Goal: Book appointment/travel/reservation

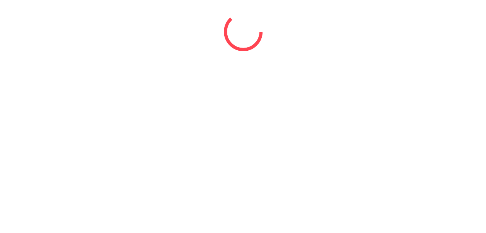
select select "*"
select select "****"
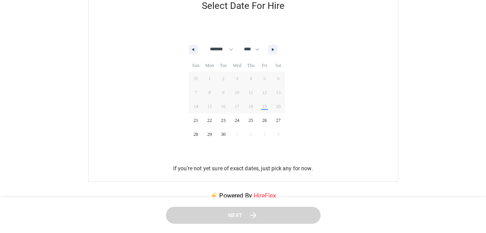
scroll to position [116, 0]
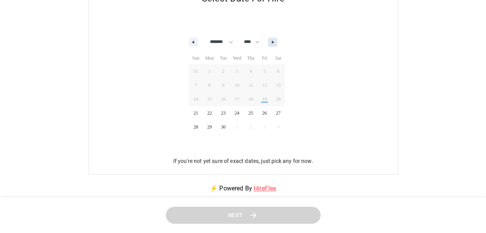
click at [277, 42] on button "button" at bounding box center [272, 42] width 9 height 9
select select "**"
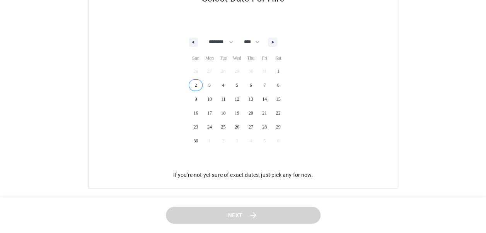
click at [194, 85] on span "2" at bounding box center [196, 85] width 14 height 10
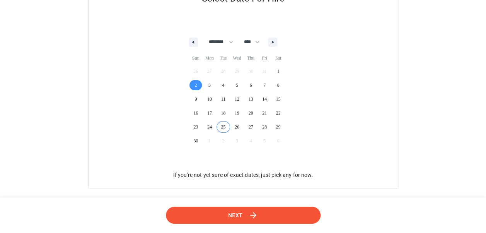
click at [247, 212] on button "Next" at bounding box center [243, 215] width 155 height 17
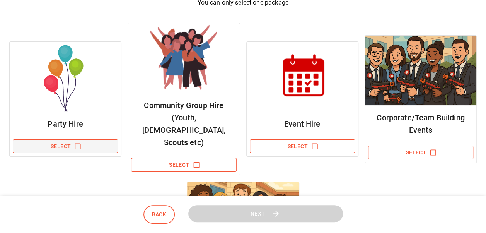
click at [76, 142] on icon "button" at bounding box center [78, 146] width 8 height 8
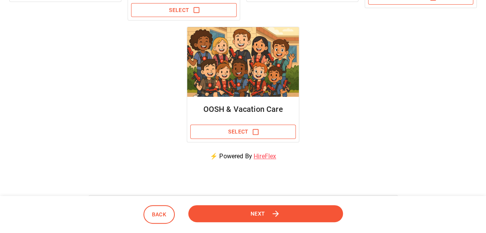
click at [282, 212] on button "Next" at bounding box center [265, 213] width 155 height 17
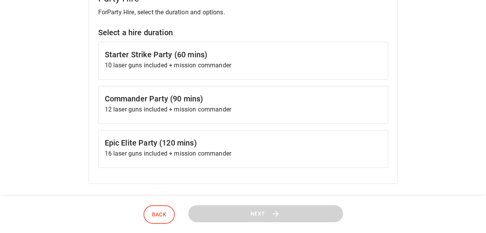
click at [214, 137] on h6 "Epic Elite Party (120 mins)" at bounding box center [243, 143] width 277 height 12
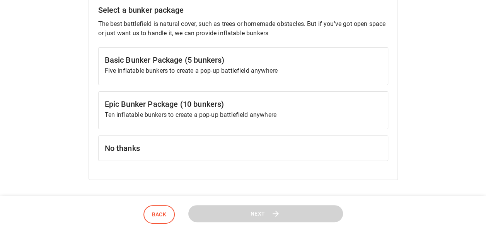
scroll to position [426, 0]
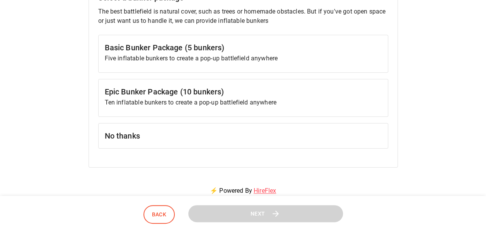
click at [223, 102] on p "Ten inflatable bunkers to create a pop-up battlefield anywhere" at bounding box center [243, 102] width 277 height 9
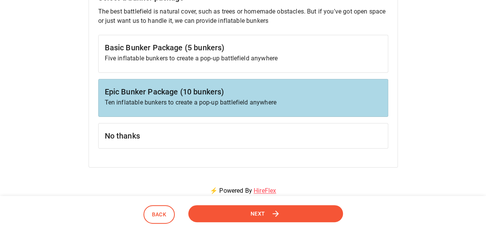
click at [296, 214] on button "Next" at bounding box center [265, 213] width 155 height 17
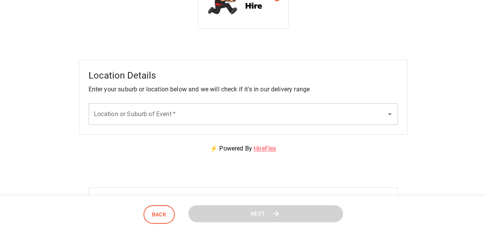
scroll to position [0, 0]
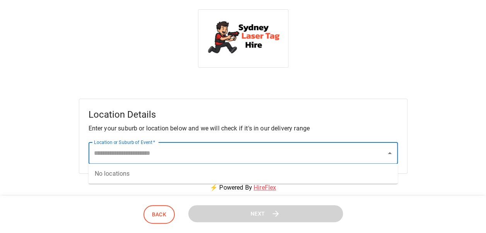
click at [193, 156] on input "Location or Suburb of Event   *" at bounding box center [237, 153] width 291 height 15
type input "*"
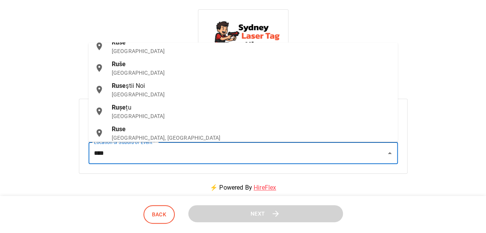
scroll to position [15, 0]
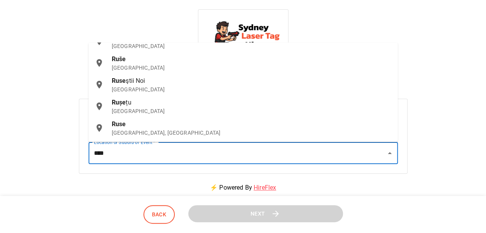
click at [144, 126] on div "Ruse [GEOGRAPHIC_DATA], [GEOGRAPHIC_DATA]" at bounding box center [252, 128] width 280 height 17
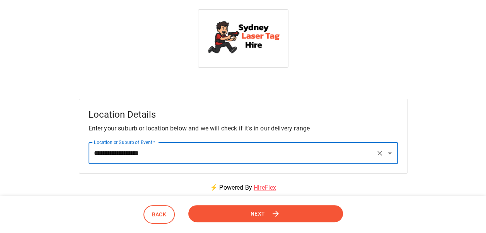
type input "**********"
click at [273, 215] on icon at bounding box center [275, 213] width 9 height 9
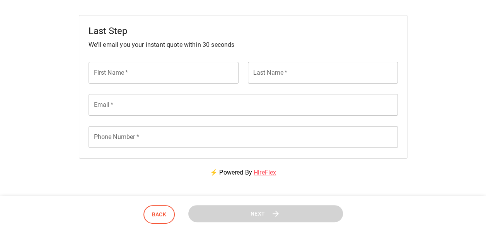
scroll to position [77, 0]
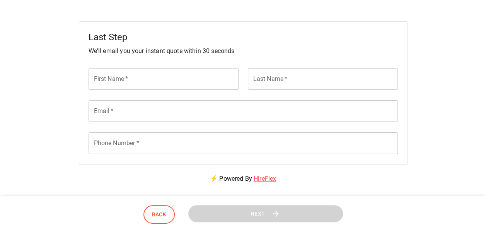
click at [142, 78] on input "First Name   *" at bounding box center [164, 79] width 150 height 22
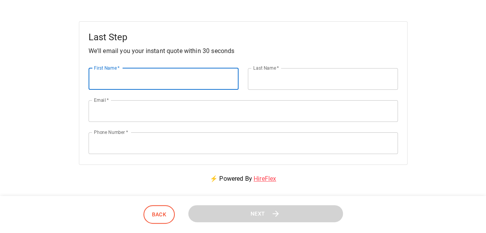
type input "*****"
type input "******"
type input "**********"
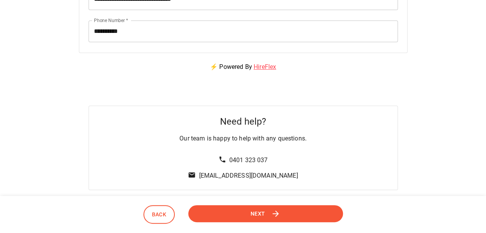
scroll to position [193, 0]
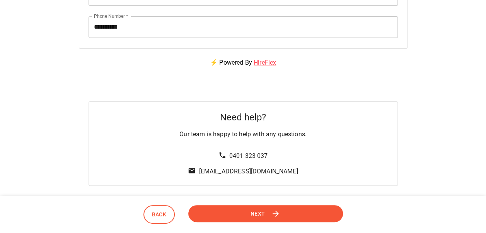
click at [315, 202] on header "Back Next" at bounding box center [243, 215] width 486 height 38
click at [315, 211] on button "Next" at bounding box center [265, 213] width 155 height 17
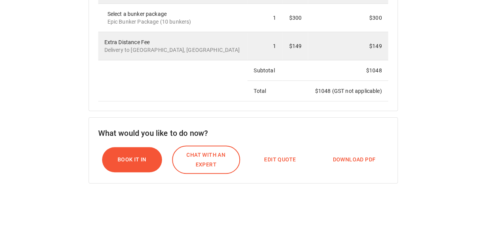
scroll to position [271, 0]
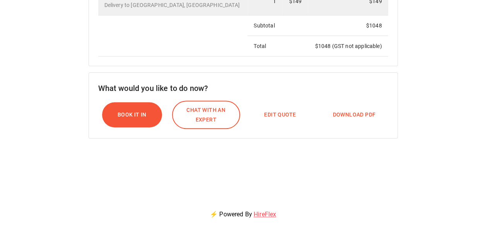
click at [272, 111] on span "Edit Quote" at bounding box center [280, 115] width 32 height 10
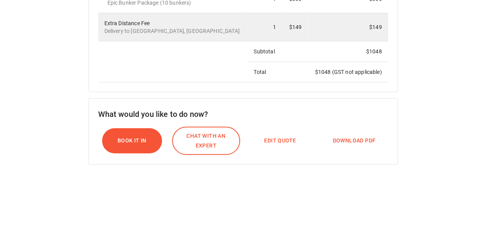
select select "**"
select select "****"
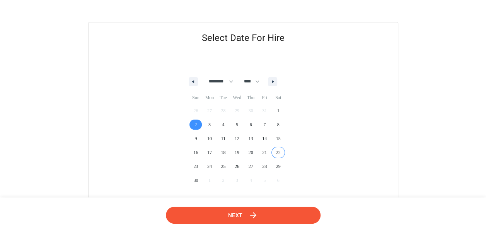
scroll to position [77, 0]
click at [270, 215] on button "Next" at bounding box center [243, 215] width 155 height 17
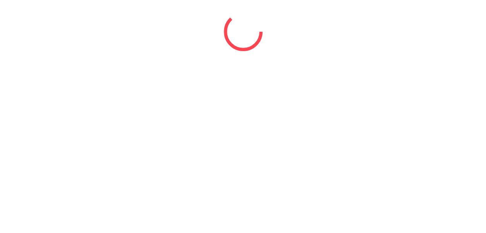
scroll to position [0, 0]
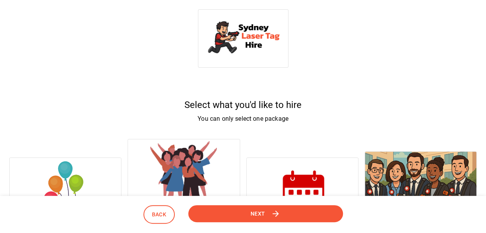
click at [65, 158] on img at bounding box center [65, 193] width 111 height 70
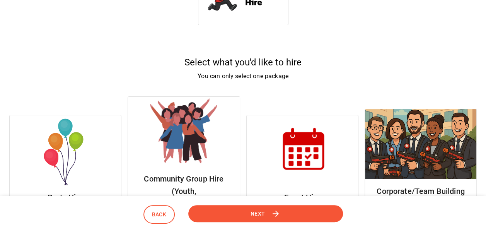
scroll to position [77, 0]
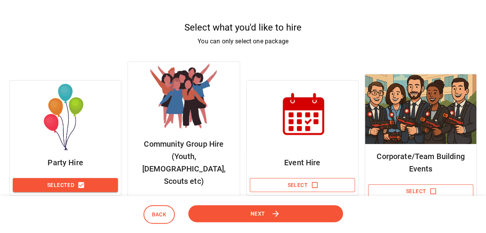
click at [291, 214] on button "Next" at bounding box center [265, 213] width 155 height 17
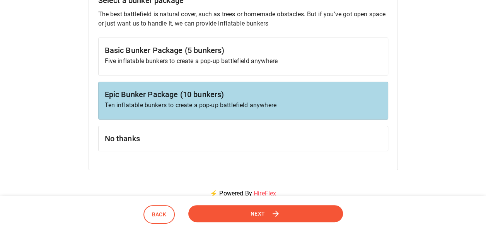
scroll to position [426, 0]
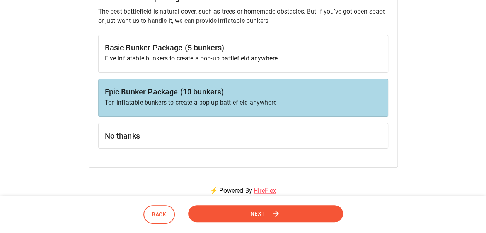
click at [260, 62] on div "Basic Bunker Package (5 bunkers) Five inflatable bunkers to create a pop-up bat…" at bounding box center [243, 54] width 290 height 38
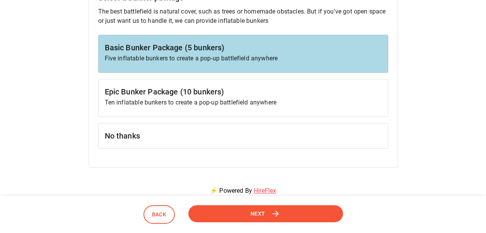
click at [272, 214] on icon at bounding box center [275, 213] width 9 height 9
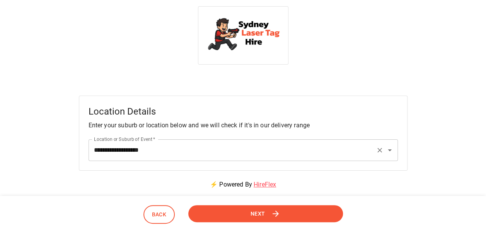
scroll to position [0, 0]
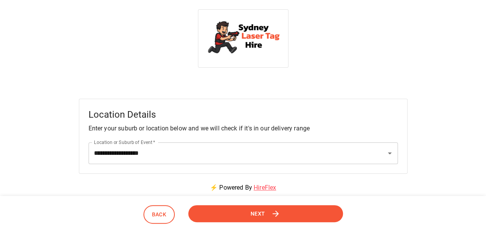
click at [294, 207] on button "Next" at bounding box center [265, 213] width 155 height 17
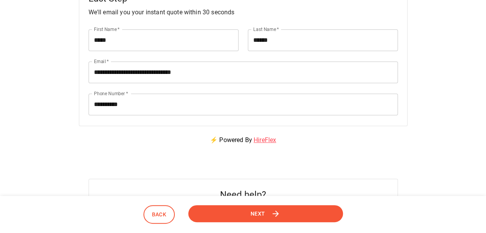
click at [287, 205] on button "Next" at bounding box center [265, 213] width 155 height 17
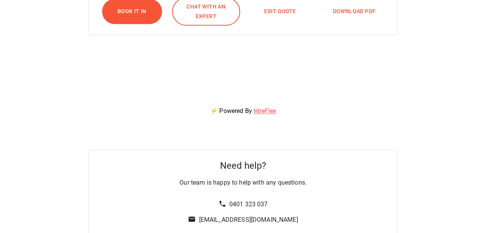
scroll to position [426, 0]
